Goal: Book appointment/travel/reservation

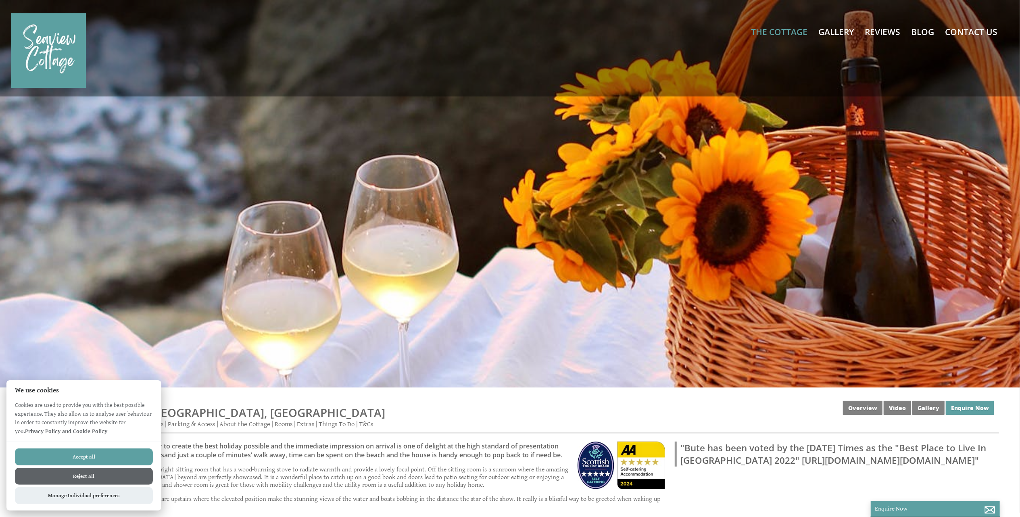
click at [97, 457] on button "Accept all" at bounding box center [84, 456] width 138 height 17
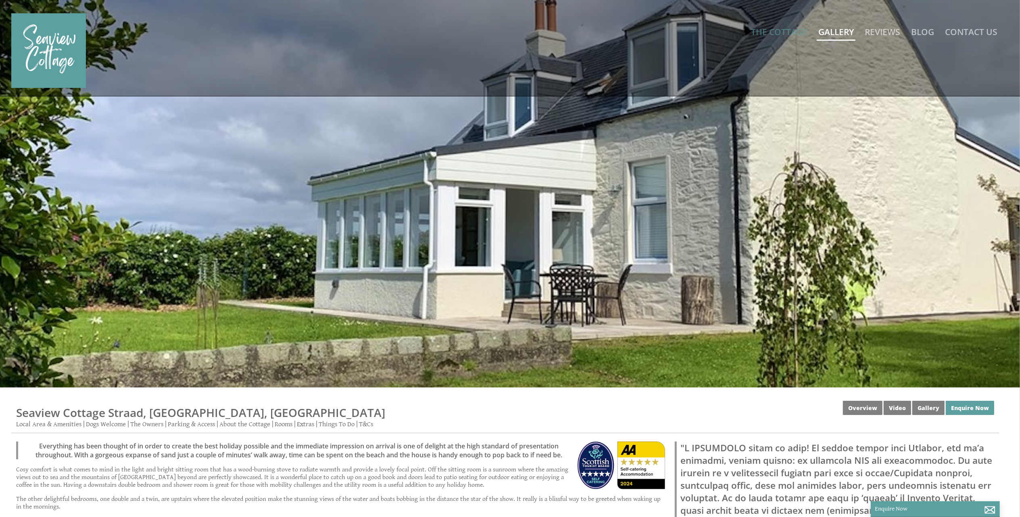
click at [836, 29] on link "Gallery" at bounding box center [835, 31] width 35 height 11
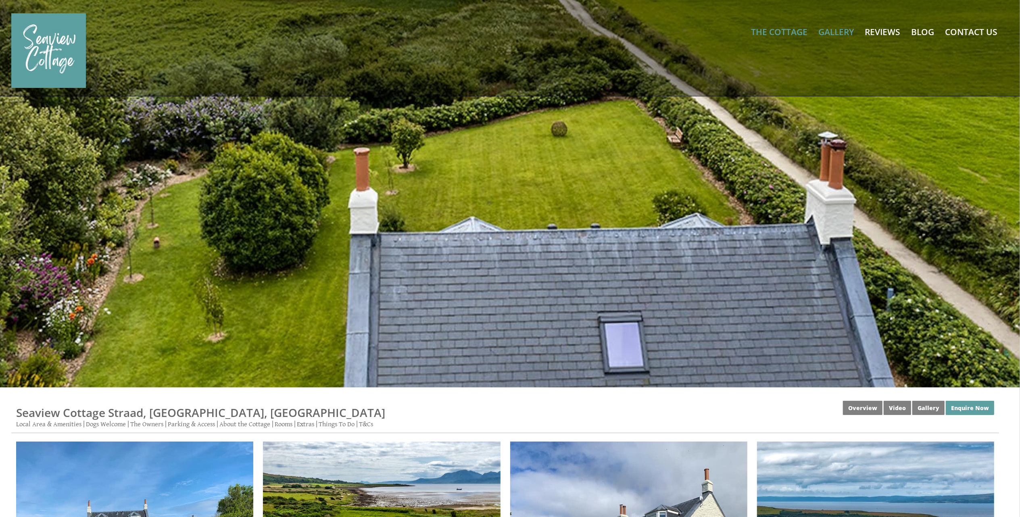
click at [560, 202] on div at bounding box center [510, 193] width 1020 height 387
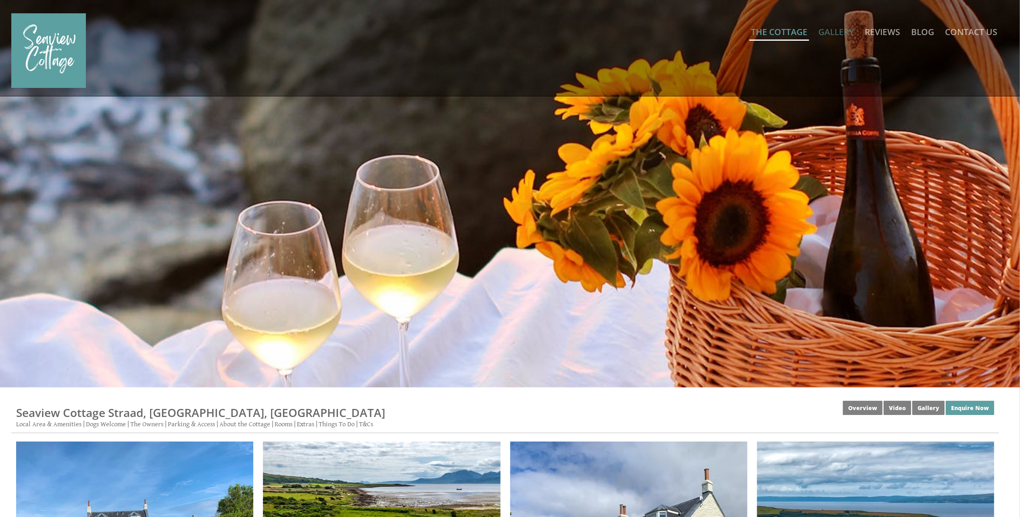
click at [778, 31] on link "The Cottage" at bounding box center [779, 31] width 56 height 11
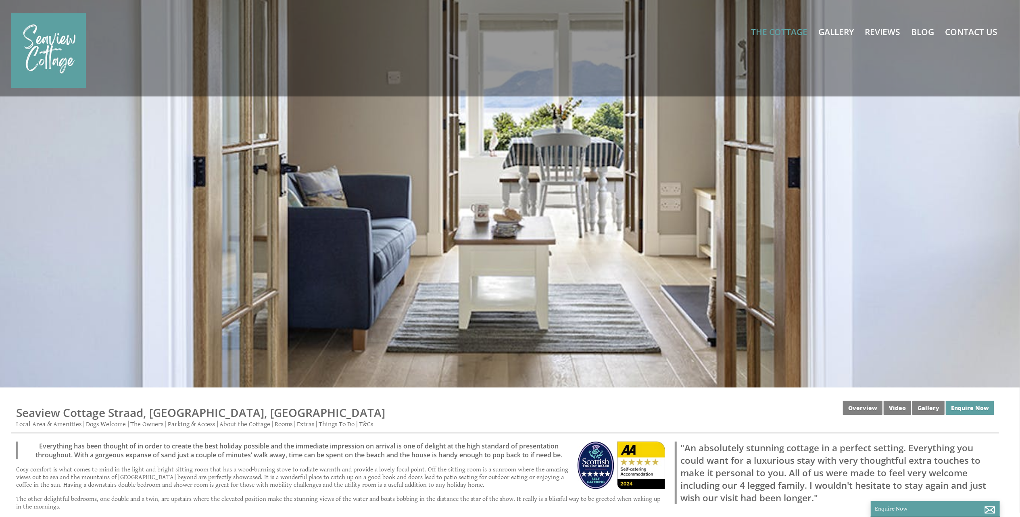
click at [570, 210] on div at bounding box center [510, 193] width 1020 height 387
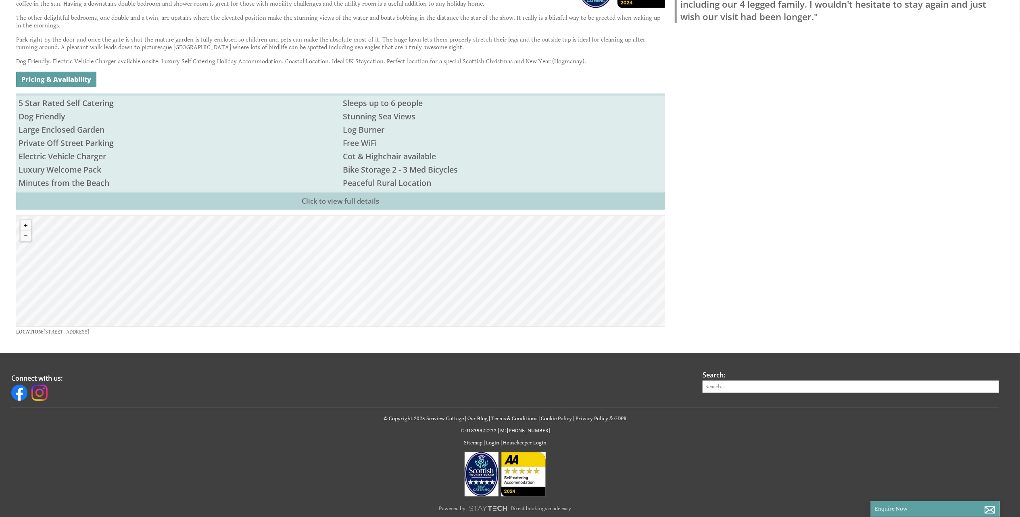
scroll to position [500, 0]
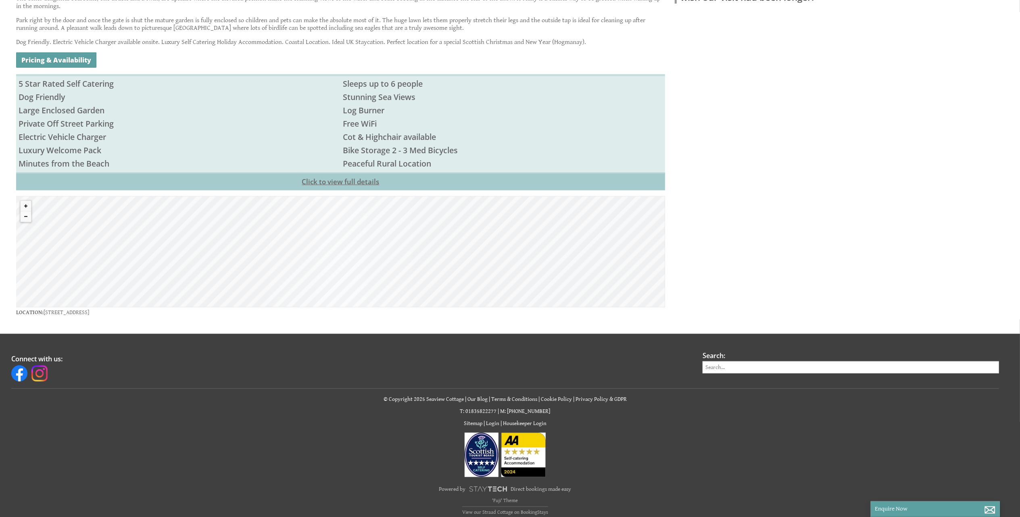
click at [356, 174] on link "Click to view full details" at bounding box center [340, 182] width 649 height 18
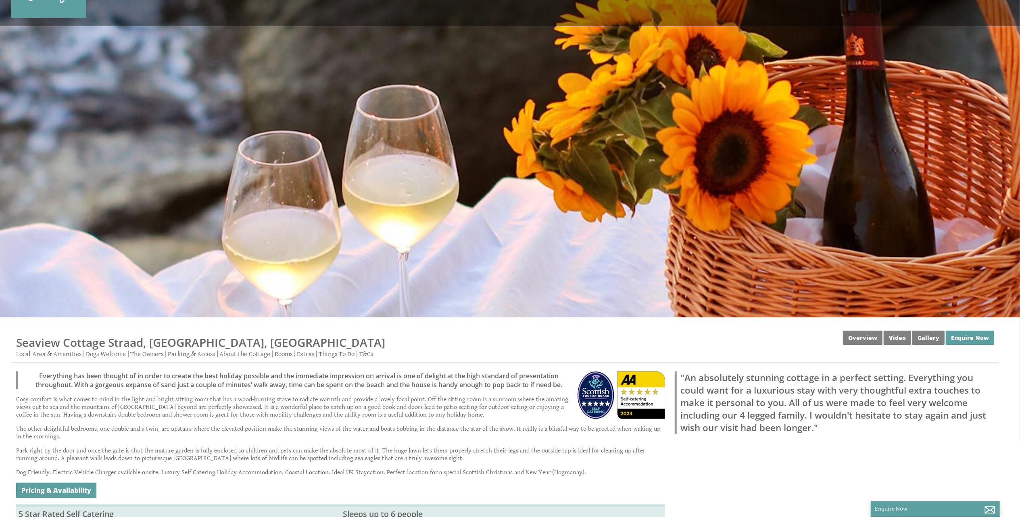
scroll to position [0, 0]
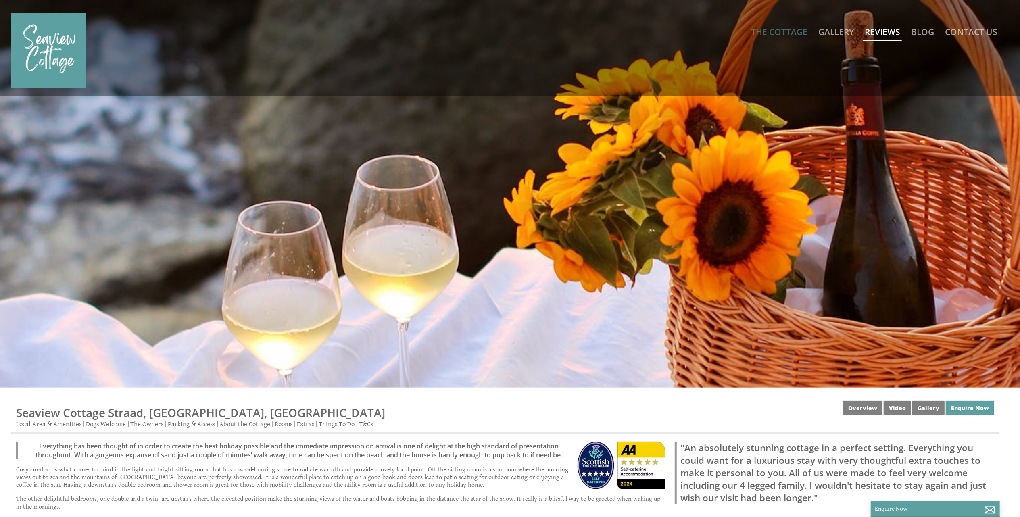
click at [885, 31] on link "Reviews" at bounding box center [881, 31] width 35 height 11
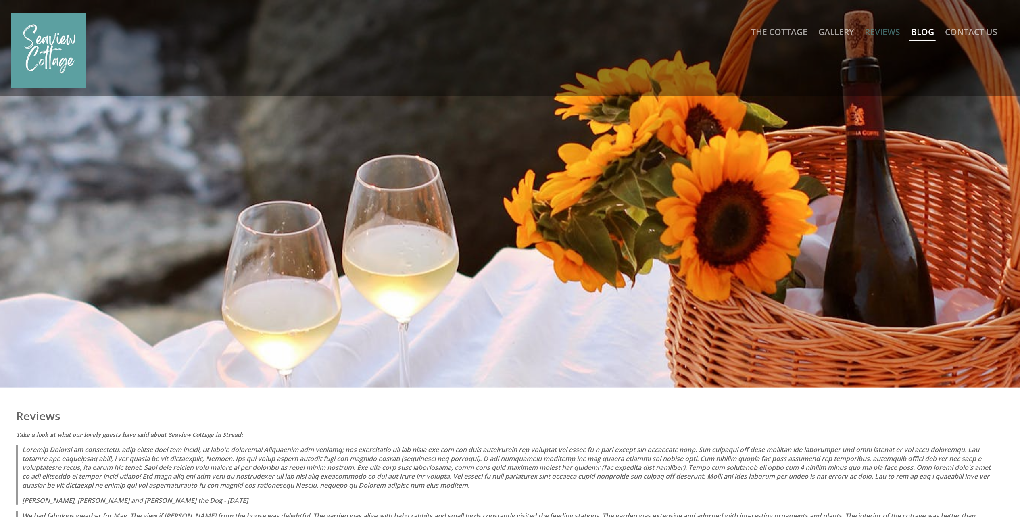
click at [919, 31] on link "Blog" at bounding box center [922, 31] width 23 height 11
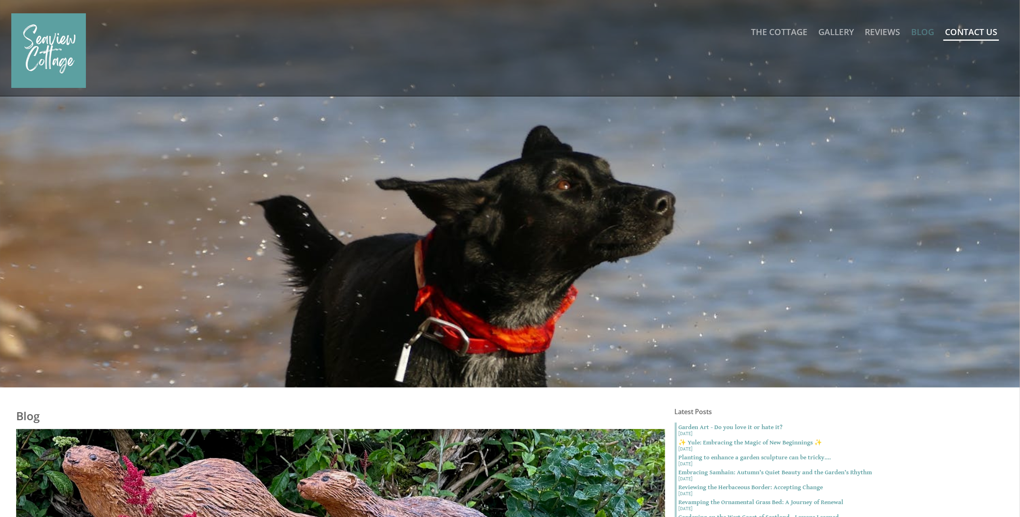
click at [972, 33] on link "Contact Us" at bounding box center [971, 31] width 52 height 11
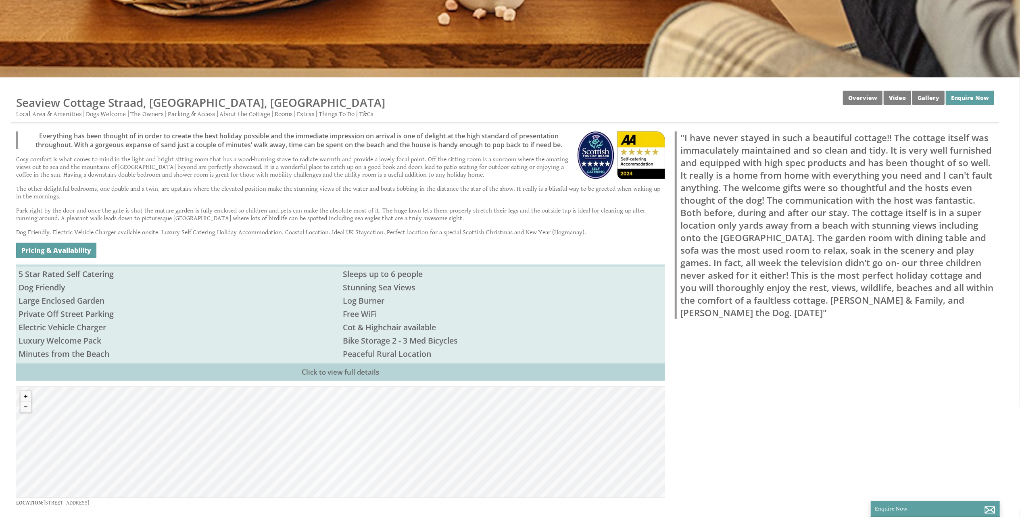
scroll to position [285, 0]
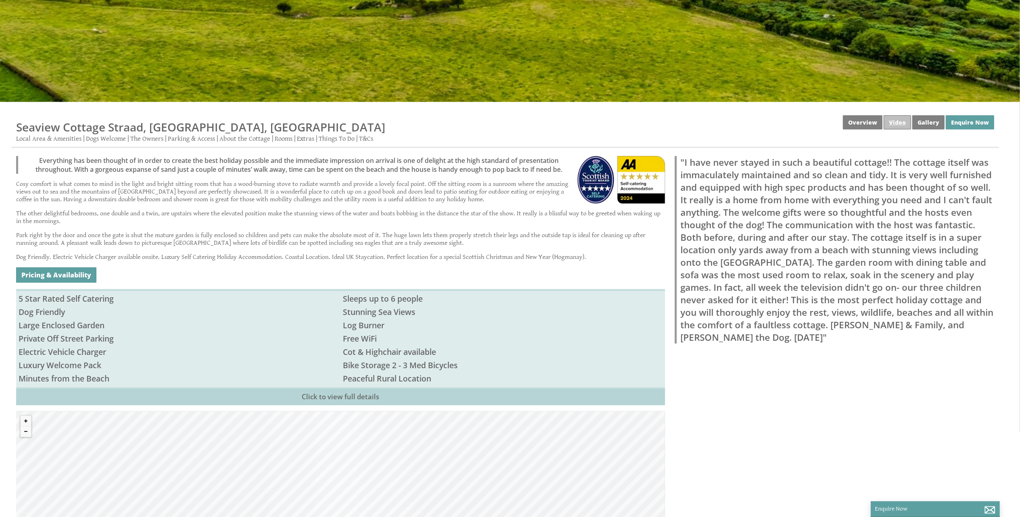
click at [899, 118] on link "Video" at bounding box center [896, 122] width 27 height 14
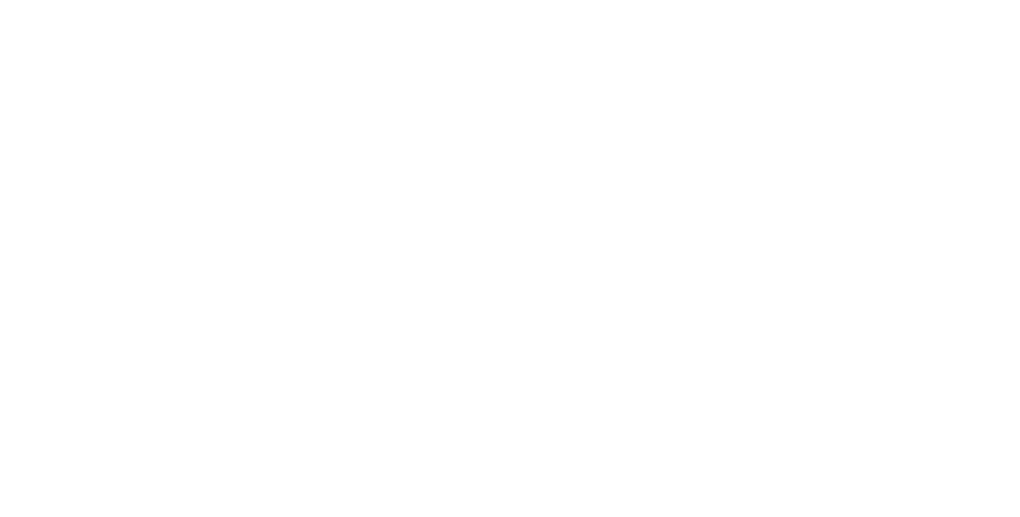
scroll to position [537, 0]
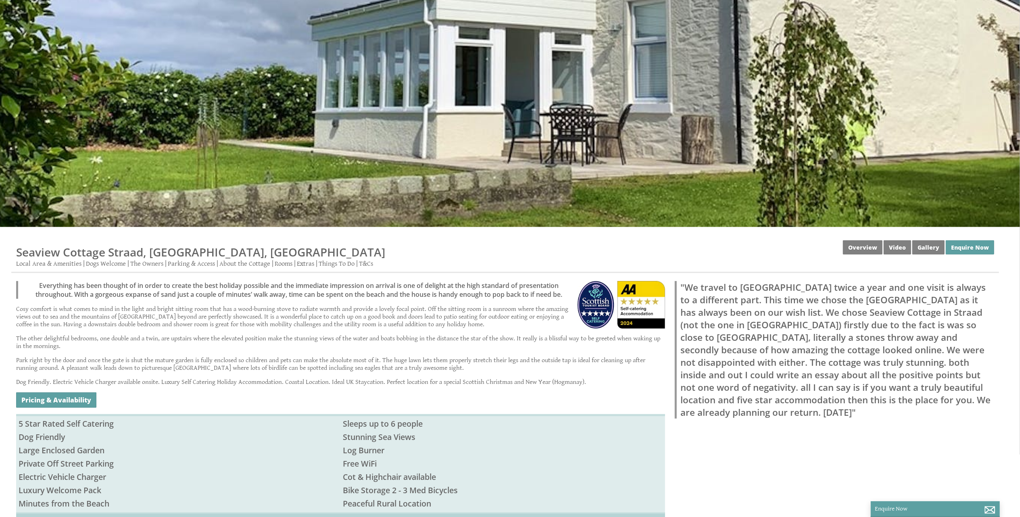
scroll to position [161, 0]
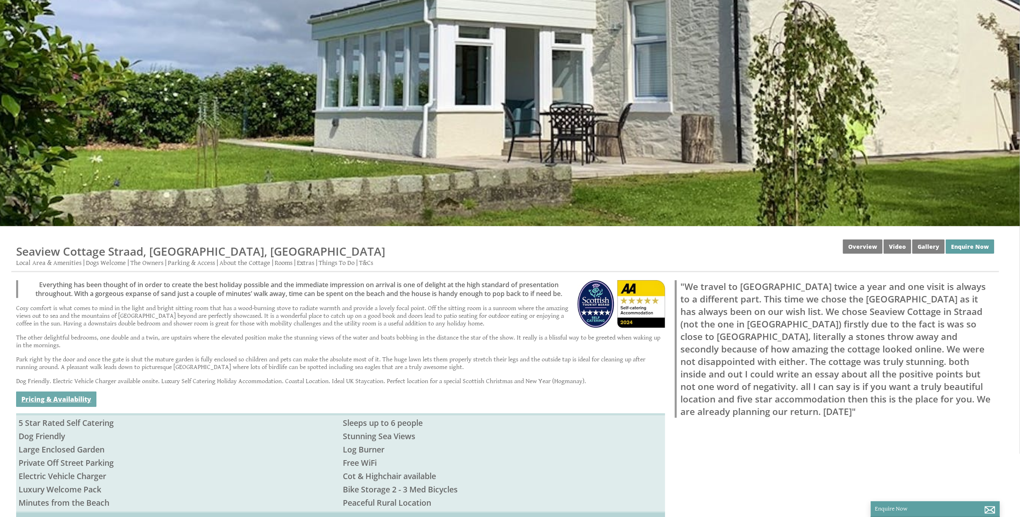
click at [57, 392] on link "Pricing & Availability" at bounding box center [56, 399] width 80 height 15
